Goal: Information Seeking & Learning: Understand process/instructions

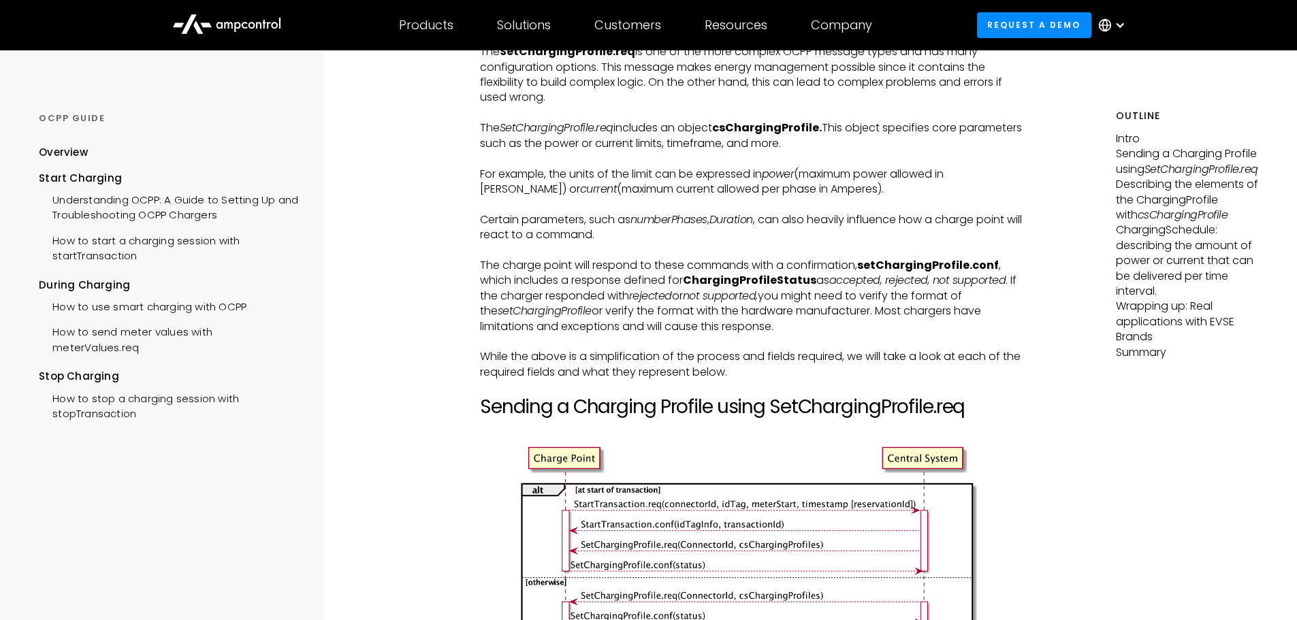
scroll to position [1430, 0]
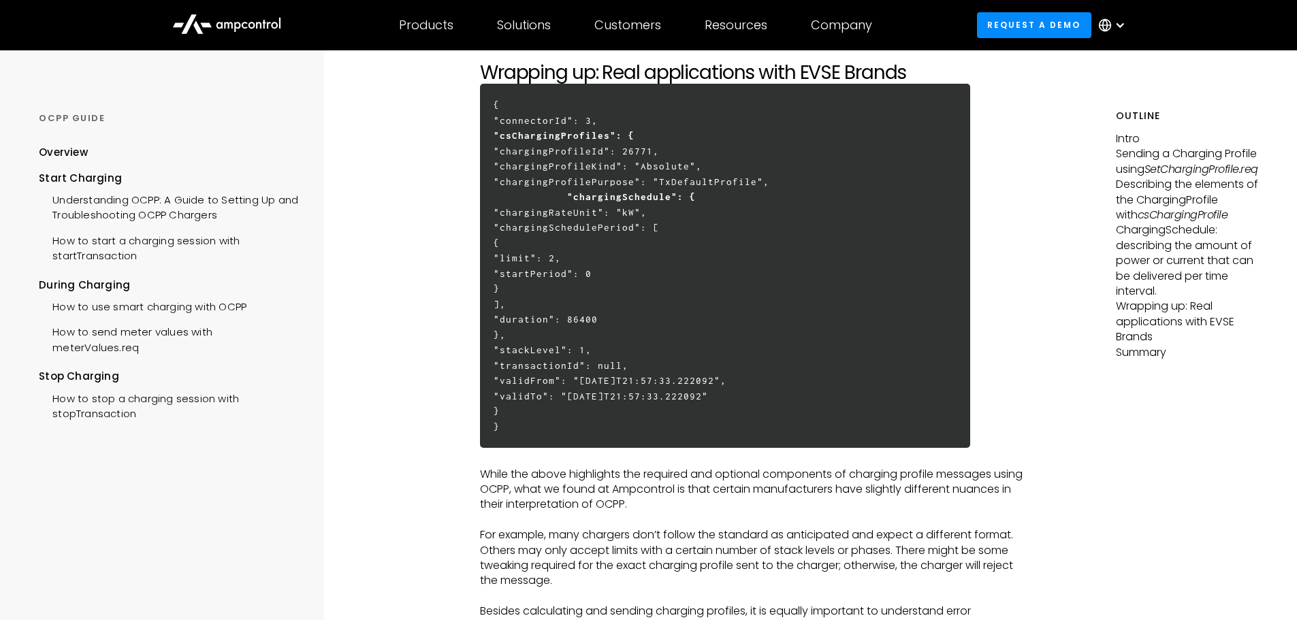
scroll to position [4002, 0]
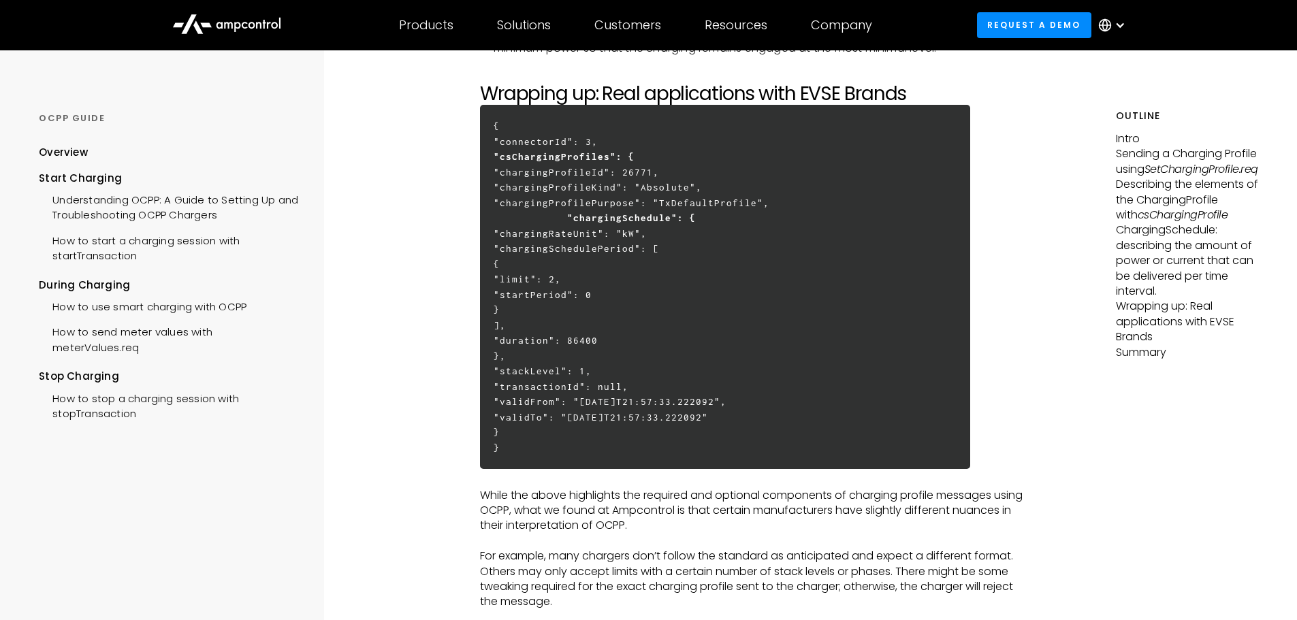
drag, startPoint x: 444, startPoint y: 272, endPoint x: 439, endPoint y: 277, distance: 7.7
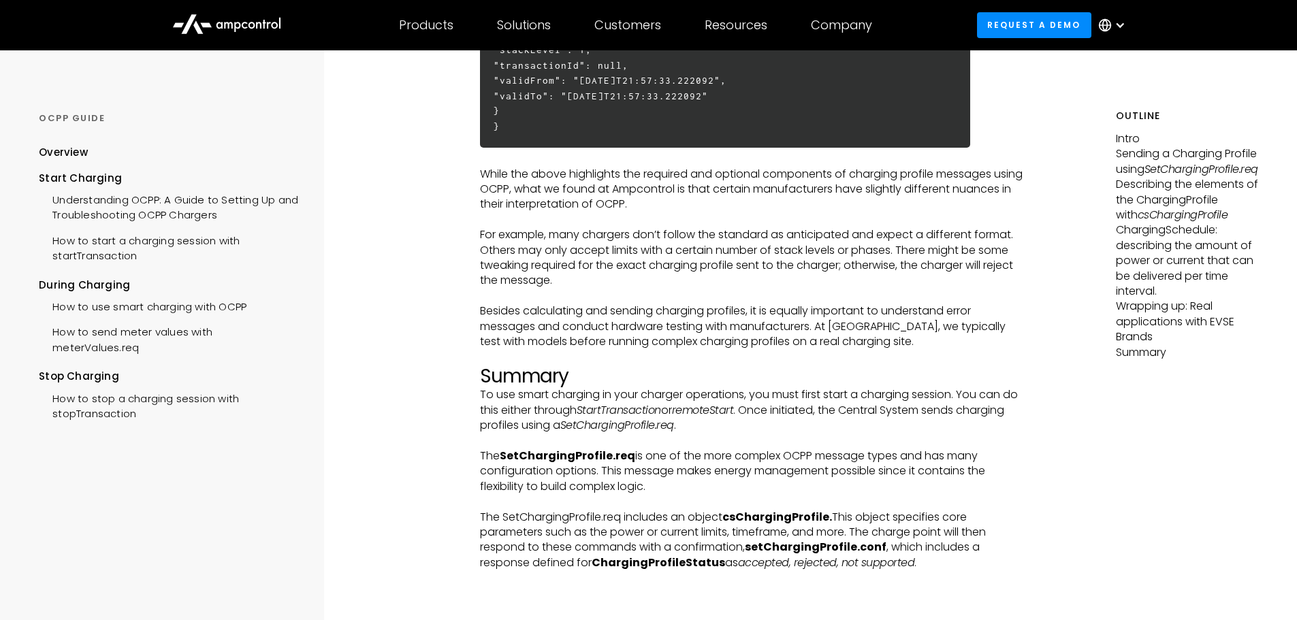
scroll to position [4343, 0]
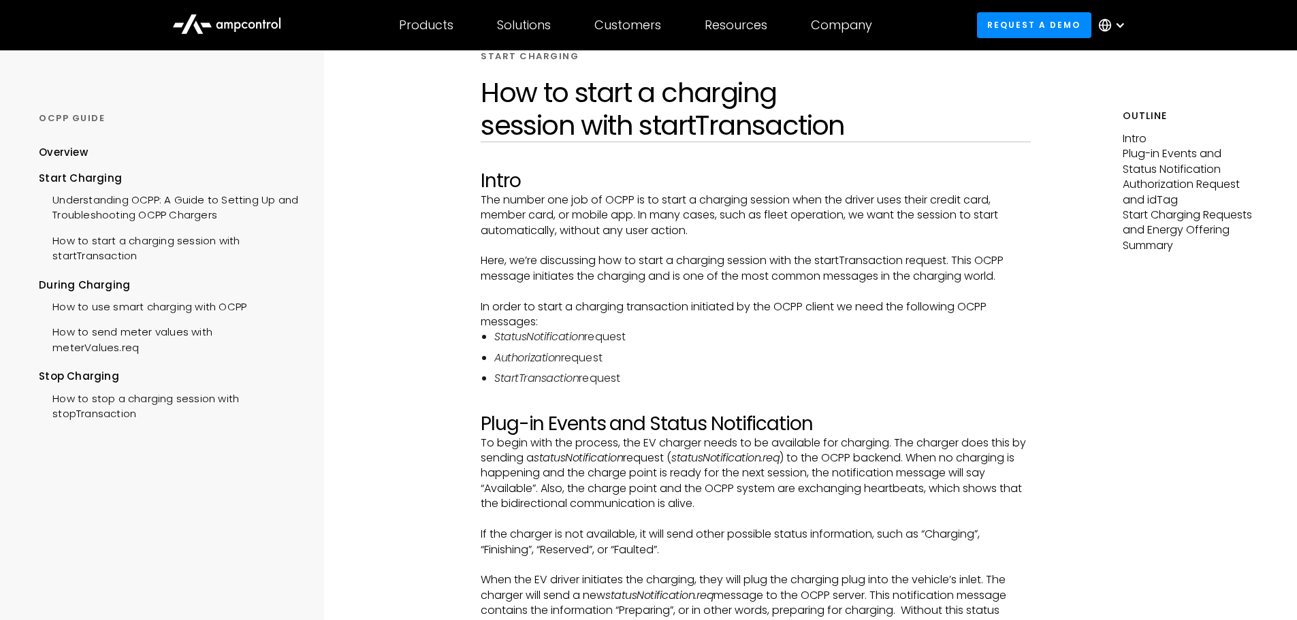
scroll to position [136, 0]
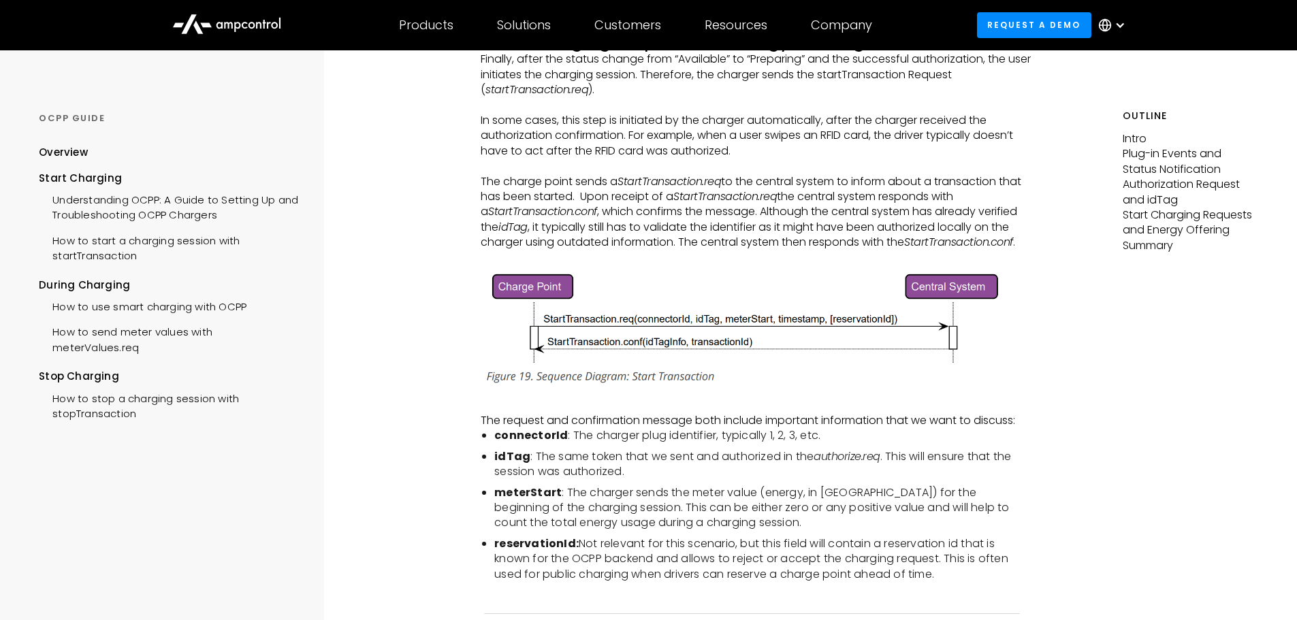
scroll to position [2247, 0]
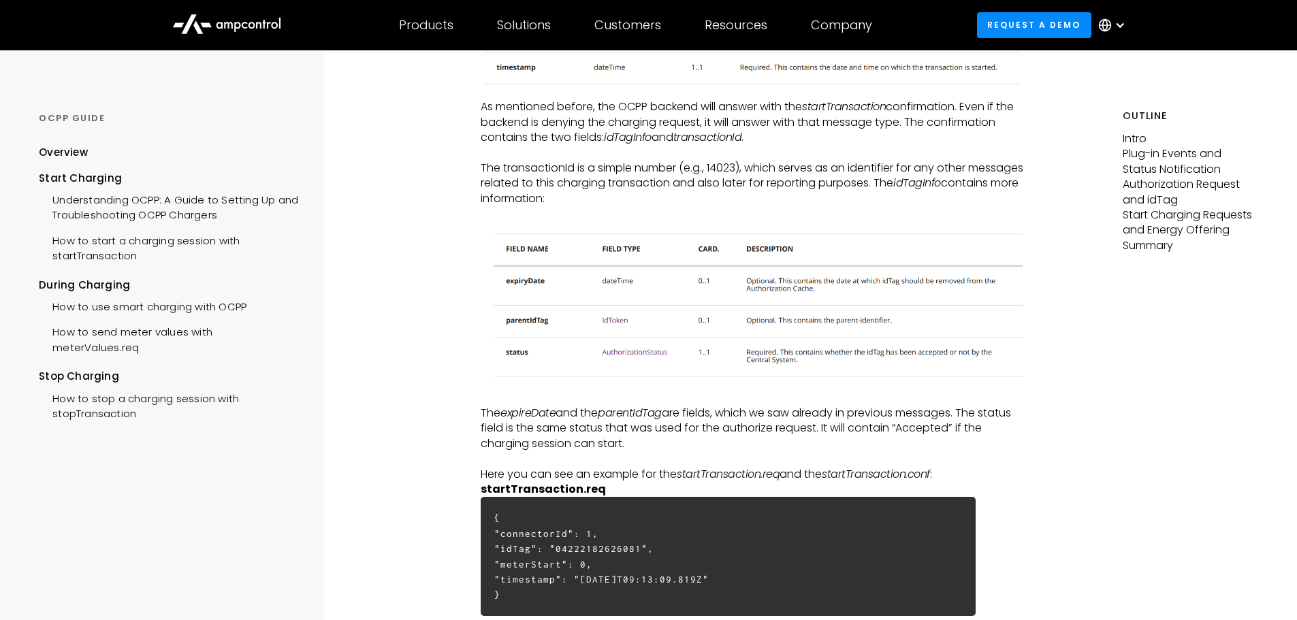
scroll to position [2996, 0]
